Goal: Task Accomplishment & Management: Use online tool/utility

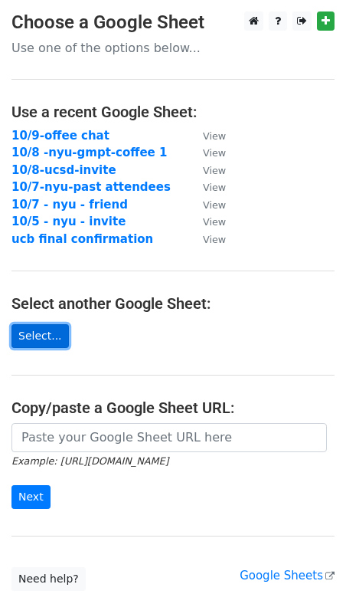
click at [33, 339] on link "Select..." at bounding box center [39, 336] width 57 height 24
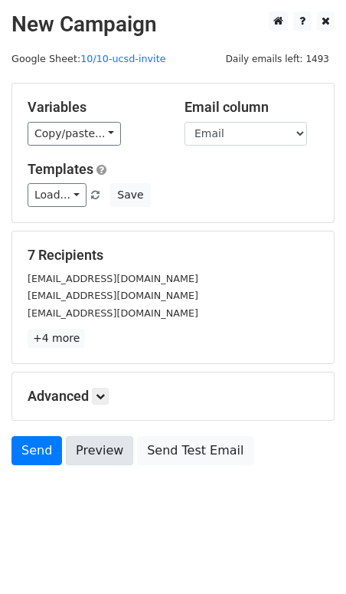
click at [109, 461] on link "Preview" at bounding box center [99, 450] width 67 height 29
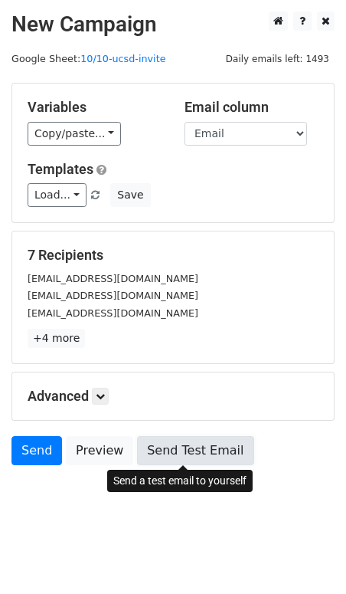
click at [175, 457] on link "Send Test Email" at bounding box center [195, 450] width 116 height 29
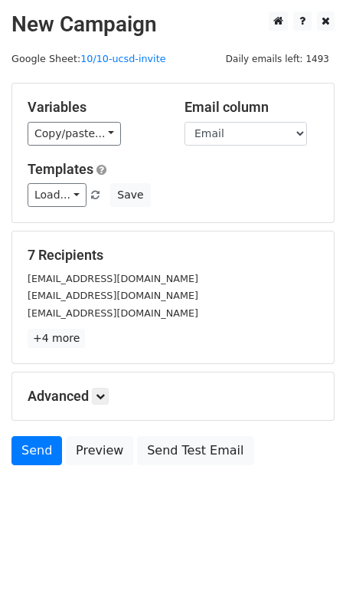
click at [106, 405] on div "Advanced Tracking Track Opens UTM Codes Track Clicks Filters Only include sprea…" at bounding box center [173, 395] width 322 height 47
click at [100, 396] on icon at bounding box center [100, 395] width 9 height 9
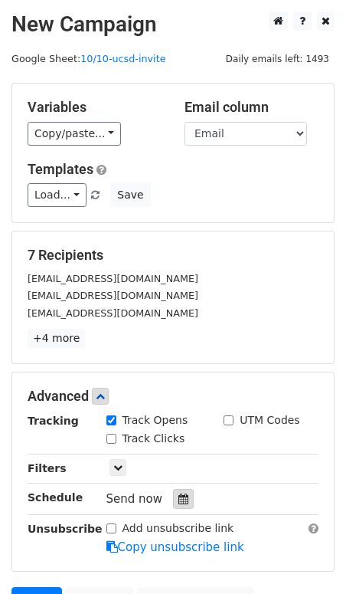
click at [173, 493] on div at bounding box center [183, 499] width 21 height 20
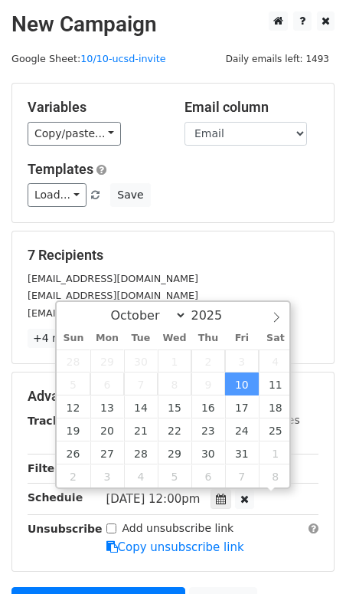
scroll to position [1, 0]
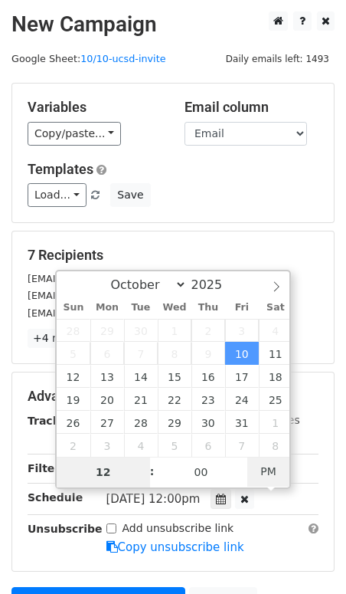
type input "[DATE] 09:43"
type input "09"
type input "43"
click at [260, 463] on span "PM" at bounding box center [268, 471] width 42 height 31
drag, startPoint x: 117, startPoint y: 464, endPoint x: 91, endPoint y: 463, distance: 26.1
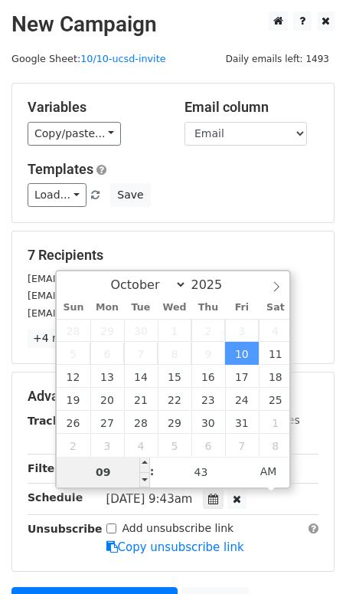
click at [91, 463] on input "09" at bounding box center [103, 472] width 93 height 31
type input "11"
type input "[DATE] 11:43"
click at [331, 359] on div "7 Recipients [EMAIL_ADDRESS][DOMAIN_NAME] [EMAIL_ADDRESS][DOMAIN_NAME] [EMAIL_A…" at bounding box center [173, 297] width 322 height 132
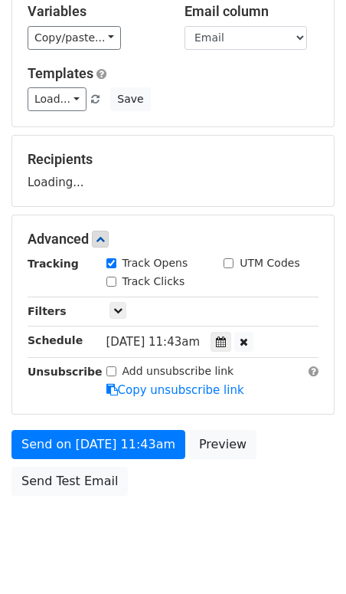
scroll to position [97, 0]
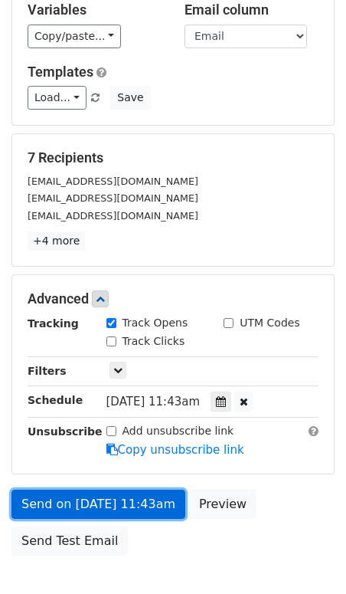
click at [123, 489] on link "Send on [DATE] 11:43am" at bounding box center [98, 503] width 174 height 29
